Goal: Find specific page/section: Find specific page/section

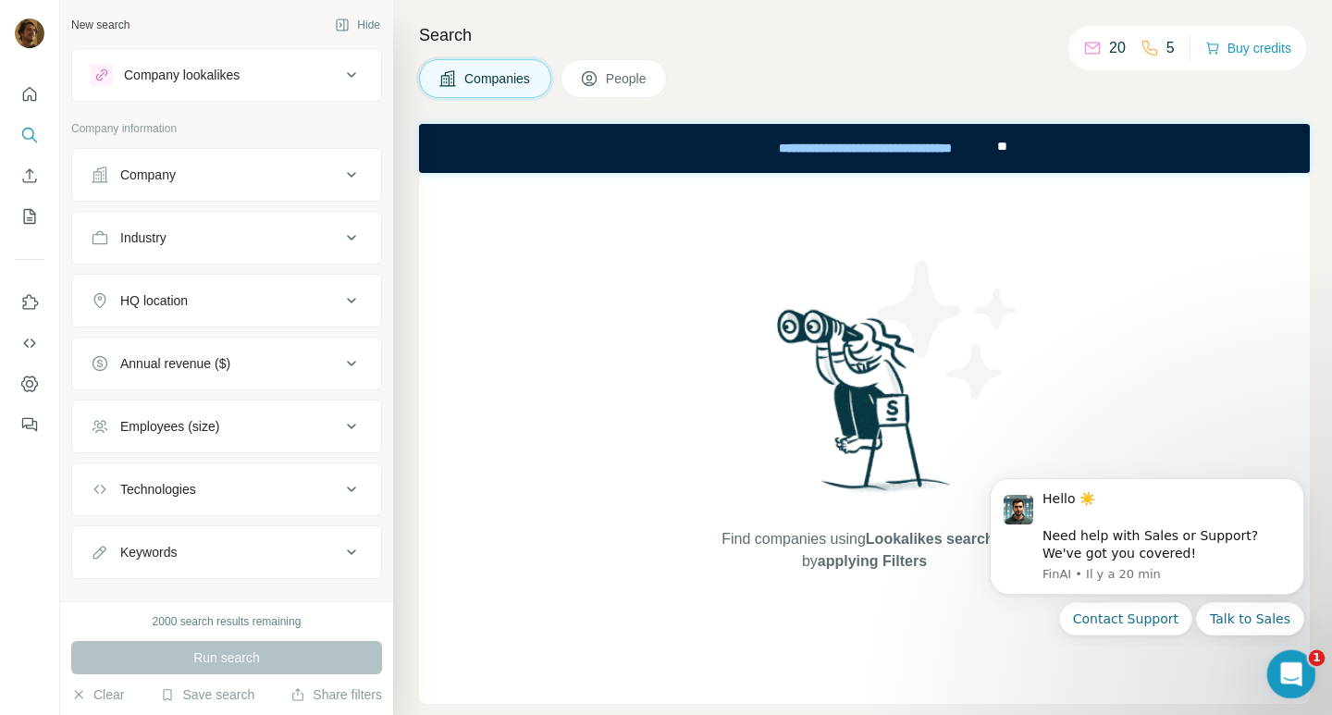
click at [1289, 662] on icon "Ouvrir le Messenger Intercom" at bounding box center [1289, 672] width 31 height 31
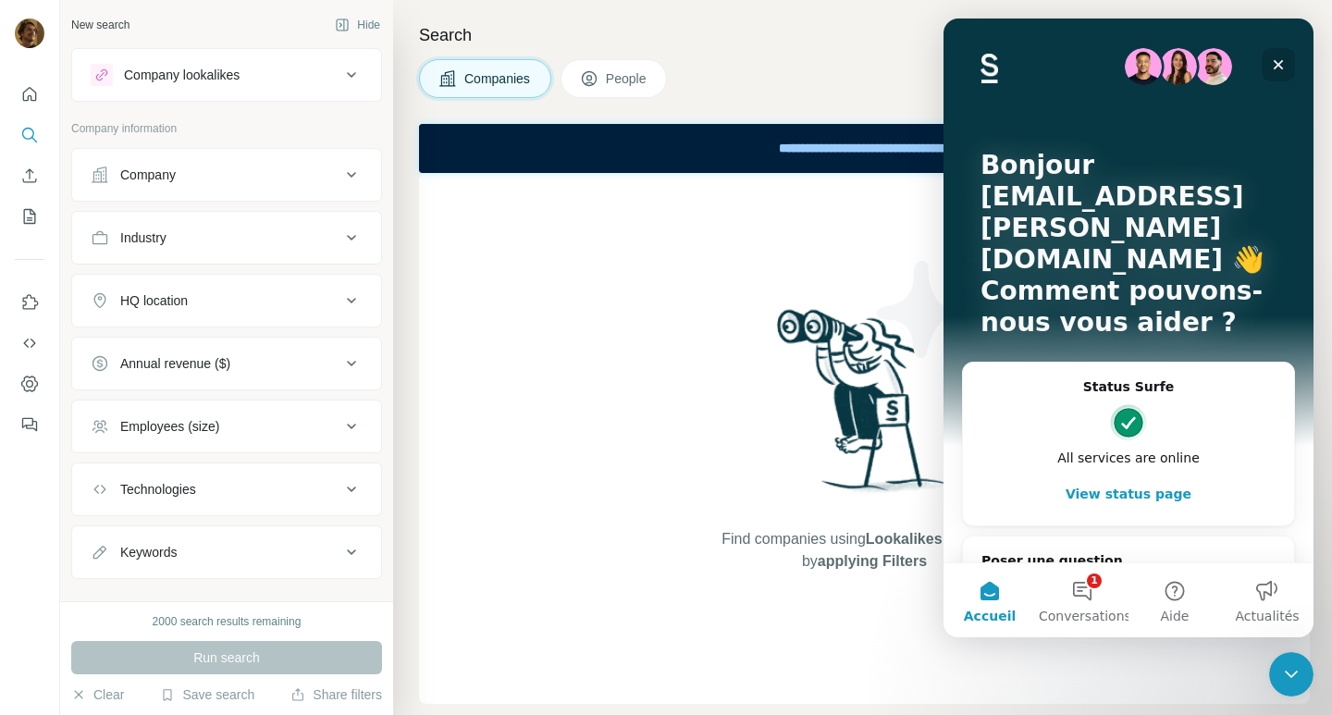
click at [1280, 68] on icon "Fermer" at bounding box center [1278, 64] width 15 height 15
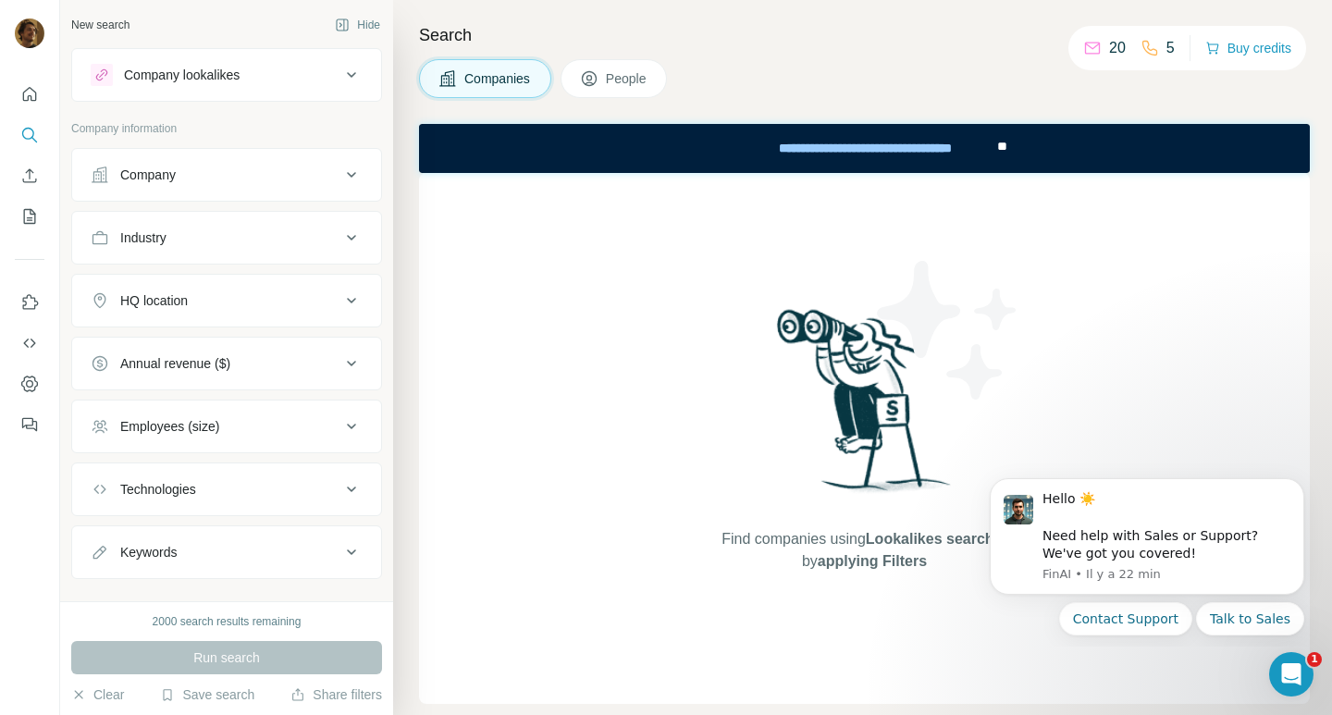
click at [253, 59] on button "Company lookalikes" at bounding box center [226, 75] width 309 height 44
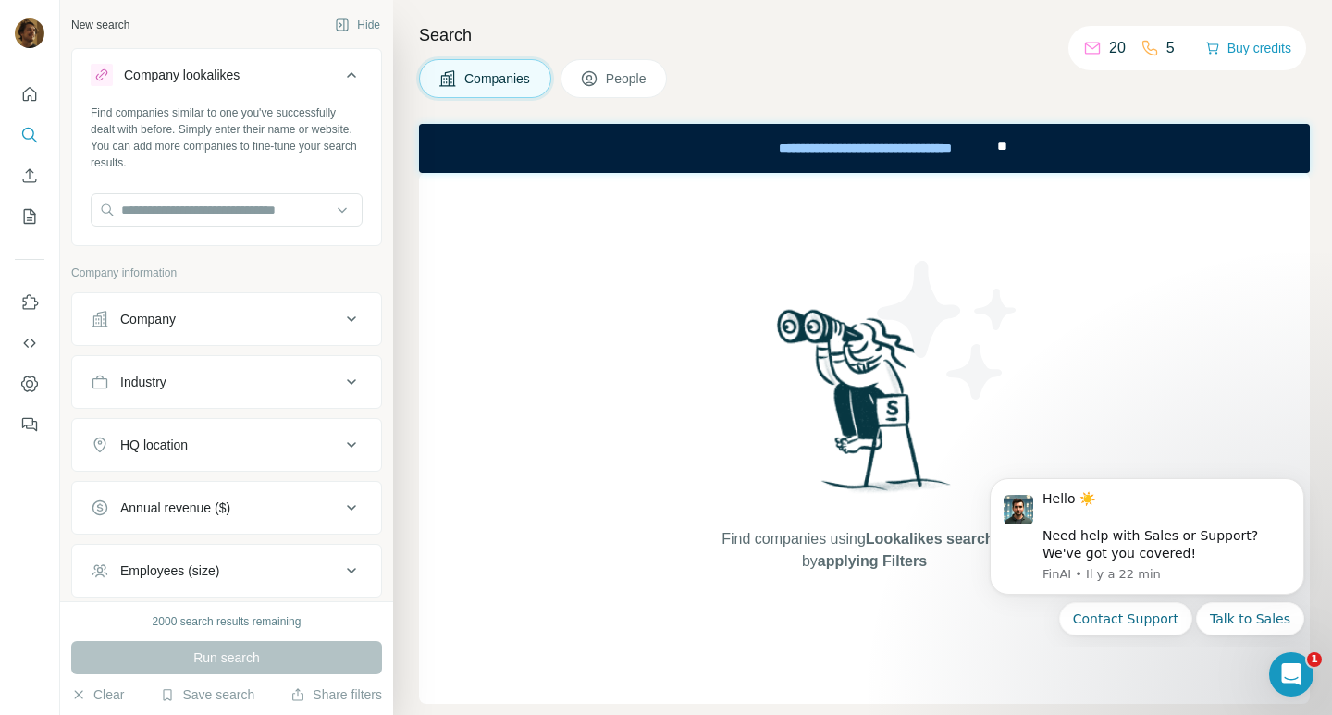
click at [628, 82] on span "People" at bounding box center [627, 78] width 43 height 18
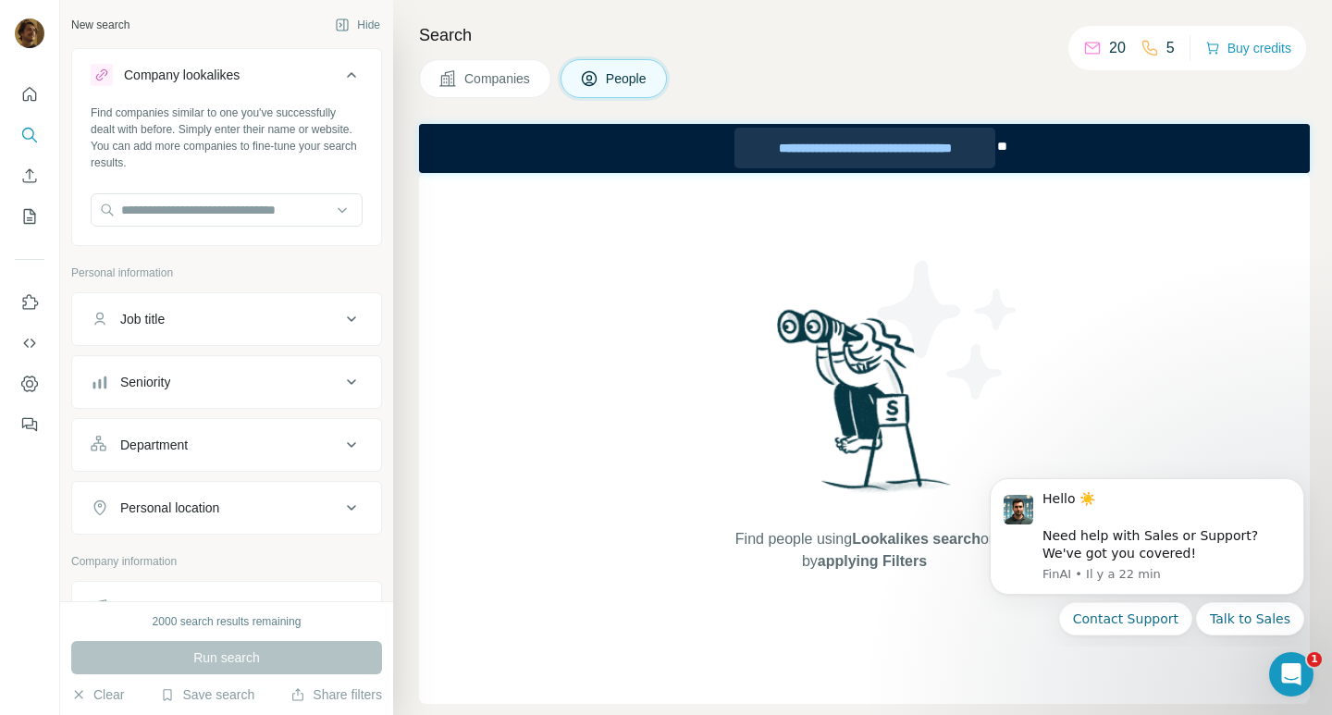
click at [860, 157] on div "**********" at bounding box center [864, 148] width 261 height 41
click at [626, 75] on span "People" at bounding box center [627, 78] width 43 height 18
